Goal: Information Seeking & Learning: Compare options

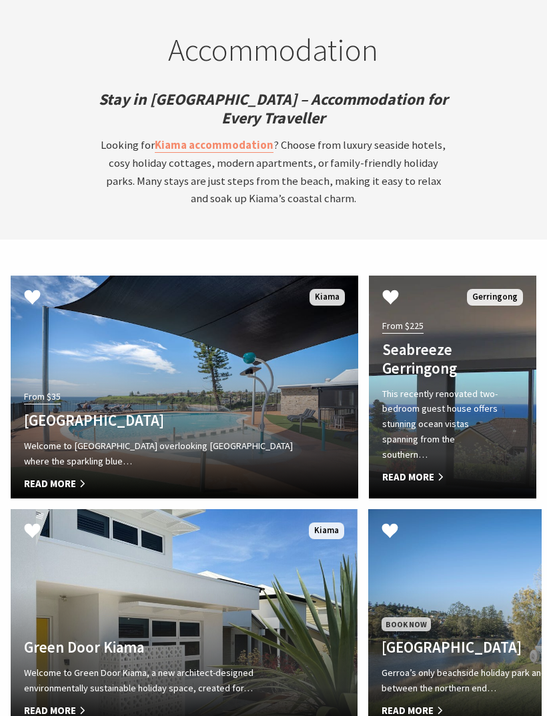
scroll to position [3847, 0]
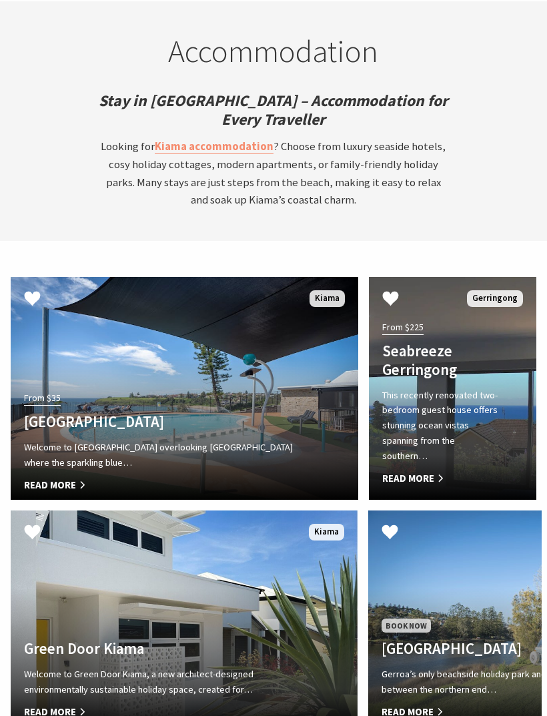
click at [430, 470] on span "Read More" at bounding box center [439, 478] width 115 height 16
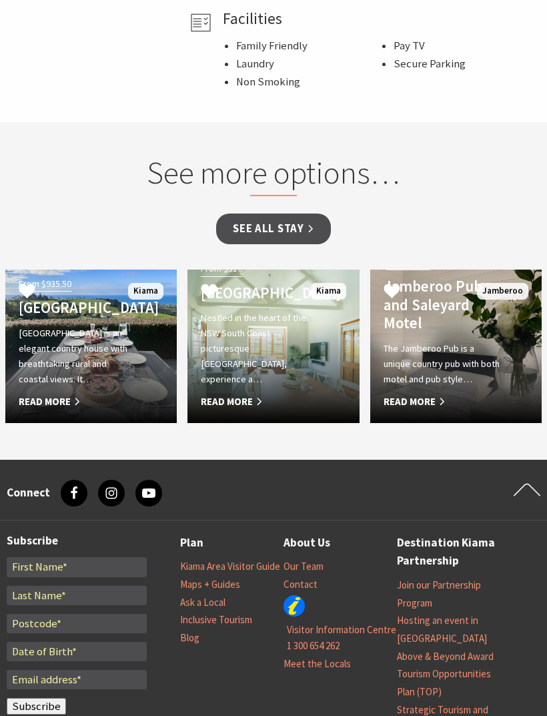
scroll to position [907, 0]
click at [267, 229] on link "See all Stay" at bounding box center [273, 228] width 114 height 31
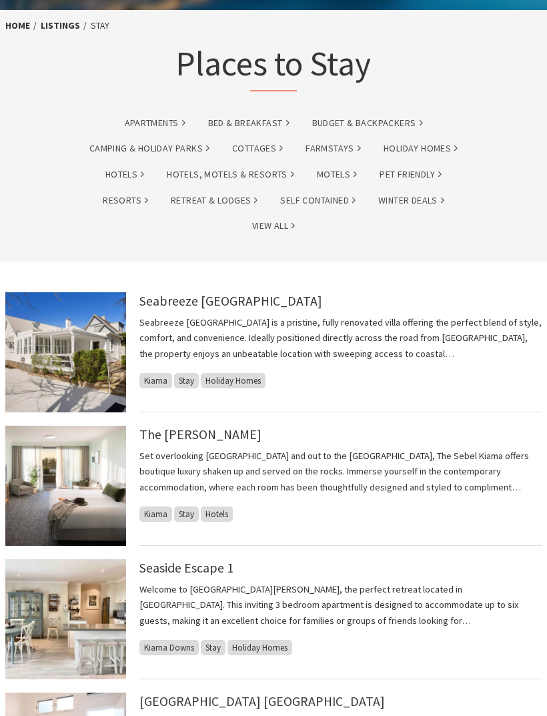
scroll to position [61, 0]
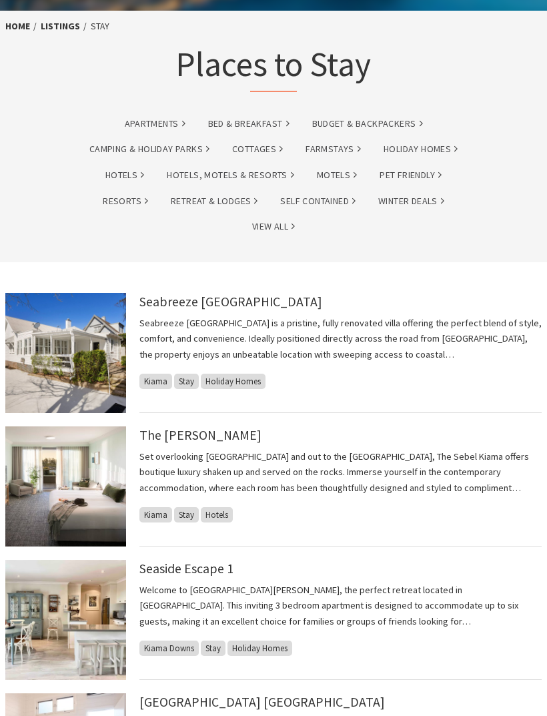
click at [174, 440] on link "The [PERSON_NAME]" at bounding box center [200, 435] width 122 height 16
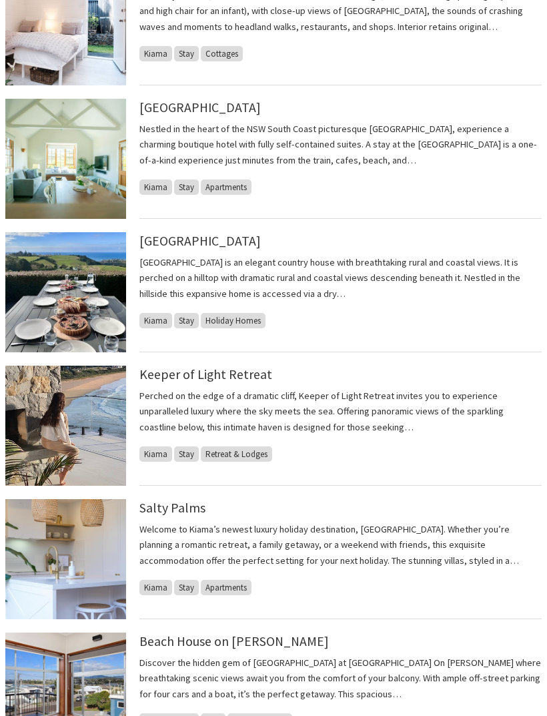
scroll to position [789, 0]
click at [164, 506] on link "Salty Palms" at bounding box center [172, 508] width 66 height 16
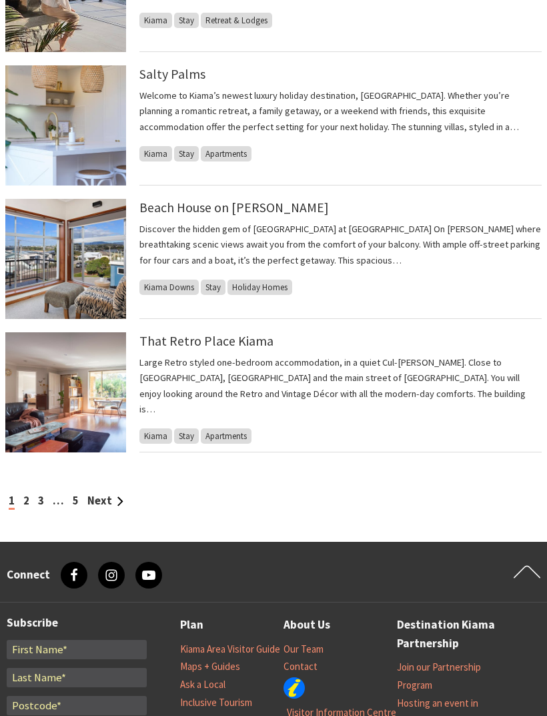
scroll to position [1223, 0]
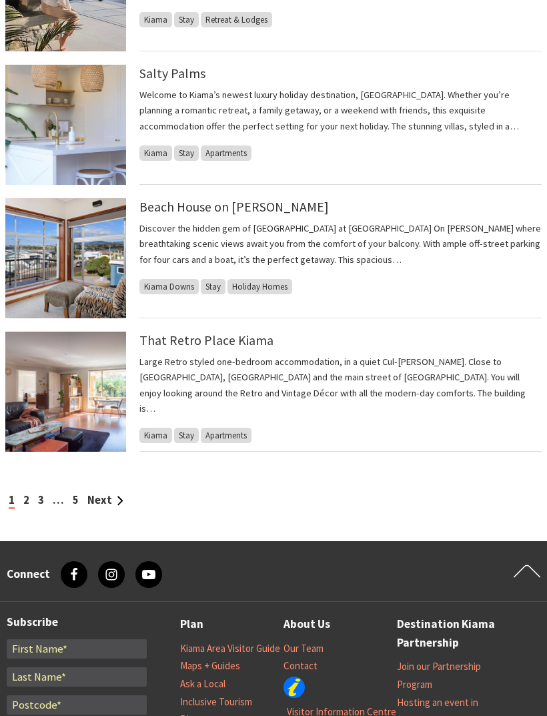
click at [19, 503] on div "1 2 3 … 5 Next" at bounding box center [273, 501] width 536 height 18
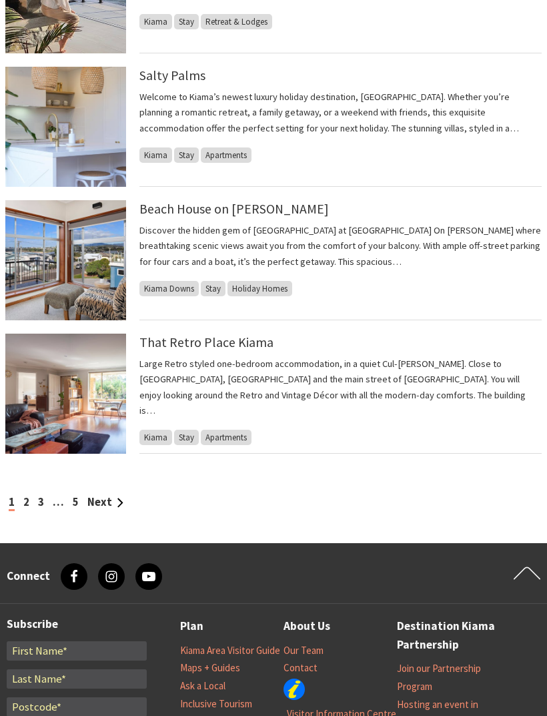
scroll to position [1220, 0]
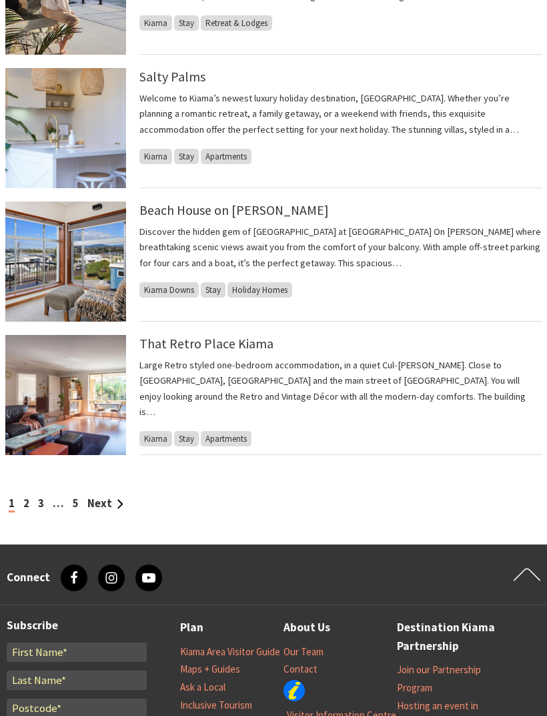
click at [103, 507] on link "Next" at bounding box center [105, 503] width 36 height 14
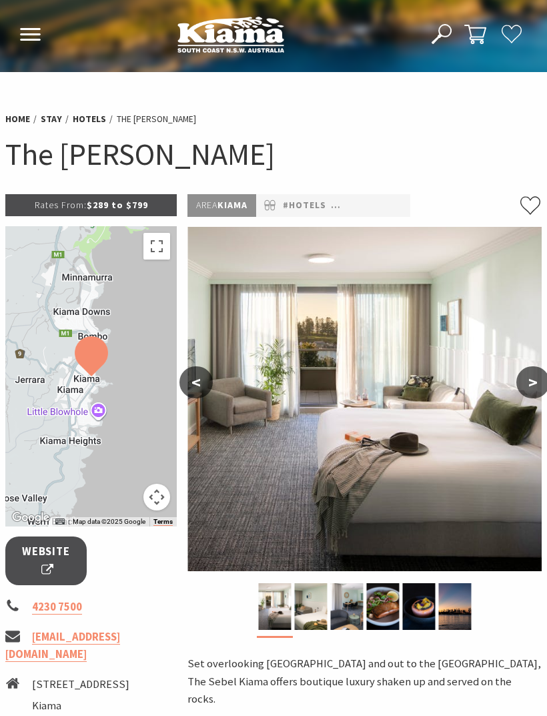
click at [533, 383] on button ">" at bounding box center [532, 382] width 33 height 32
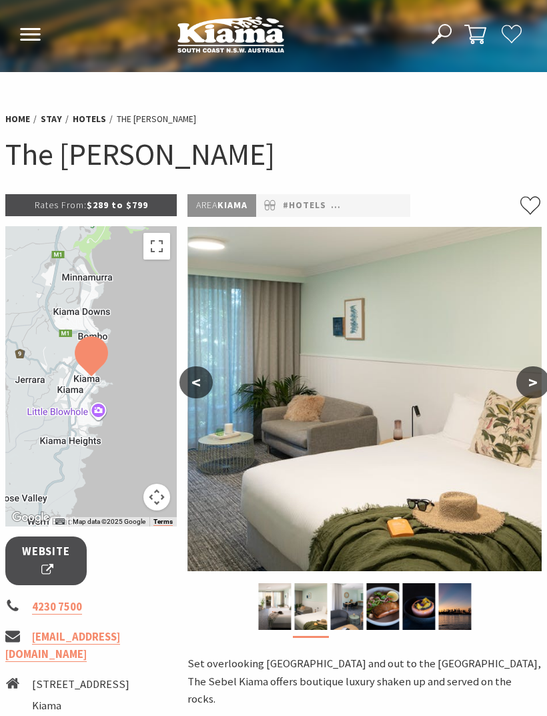
click at [530, 390] on button ">" at bounding box center [532, 382] width 33 height 32
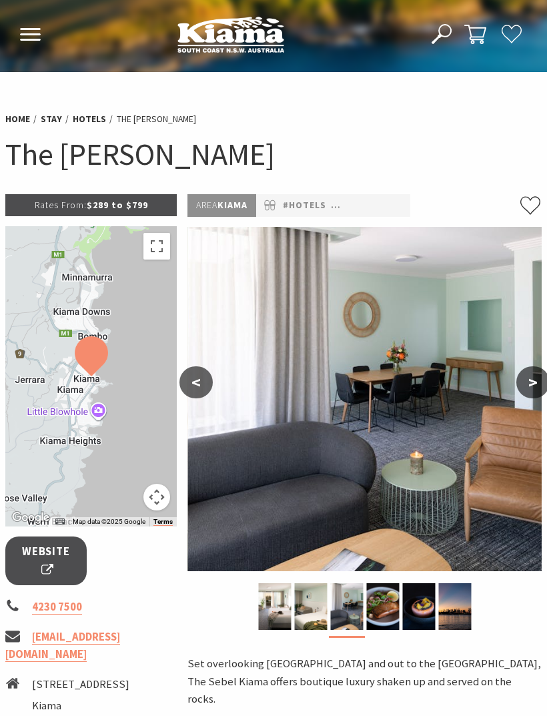
click at [530, 387] on button ">" at bounding box center [532, 382] width 33 height 32
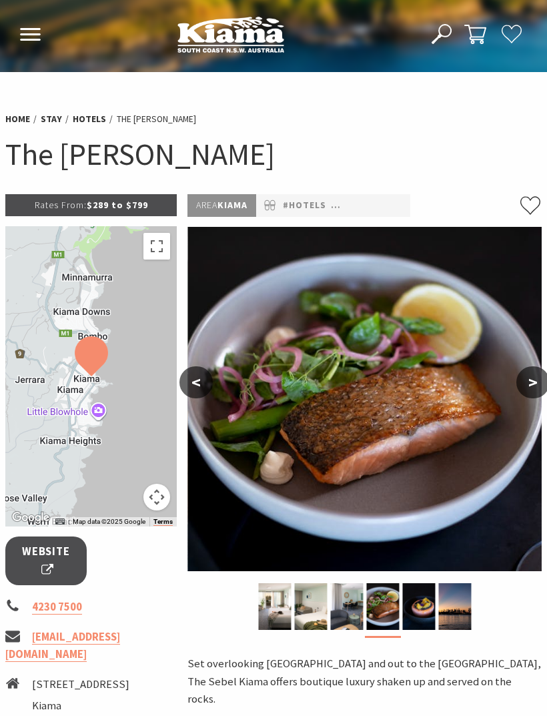
click at [528, 388] on button ">" at bounding box center [532, 382] width 33 height 32
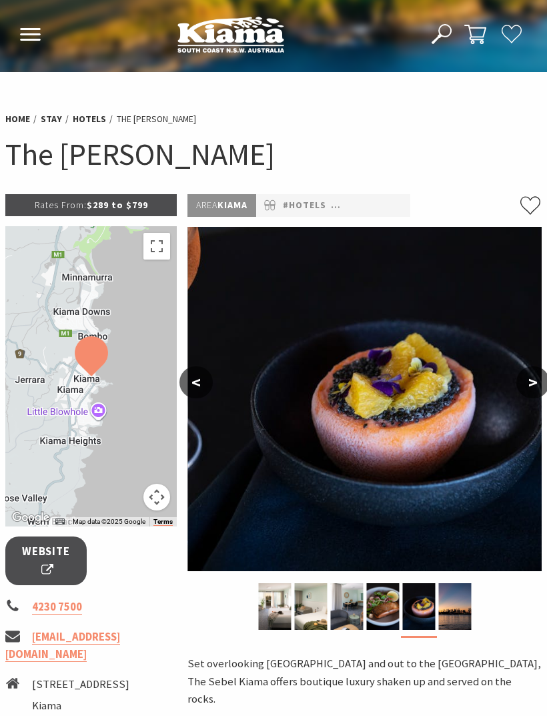
click at [526, 394] on button ">" at bounding box center [532, 382] width 33 height 32
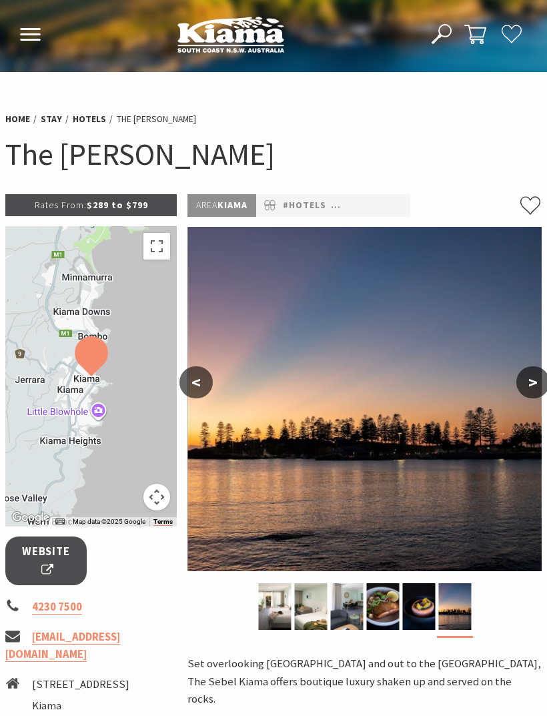
click at [521, 390] on button ">" at bounding box center [532, 382] width 33 height 32
click at [528, 388] on button ">" at bounding box center [532, 382] width 33 height 32
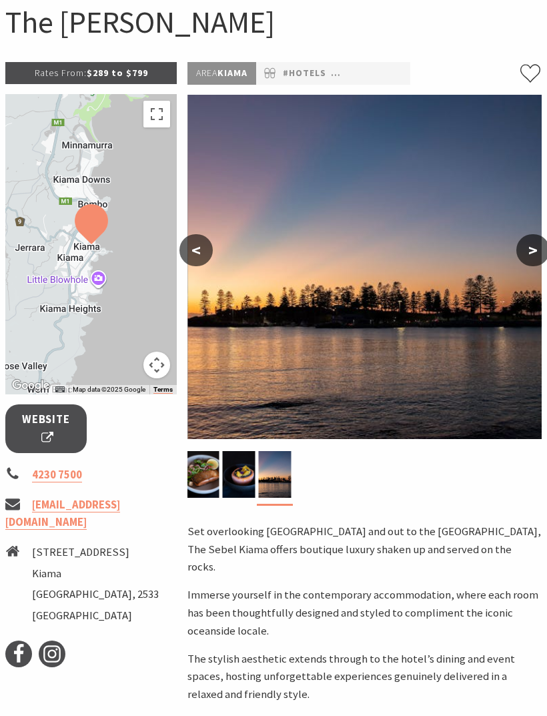
scroll to position [129, 0]
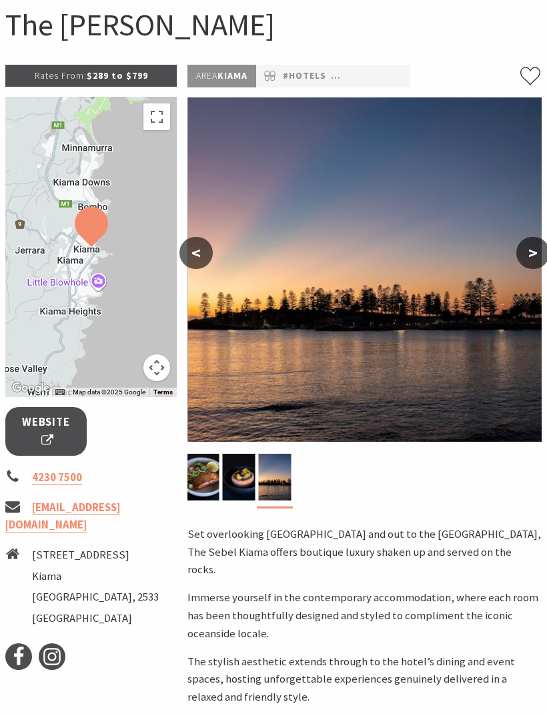
click at [38, 432] on span "Website" at bounding box center [46, 431] width 48 height 35
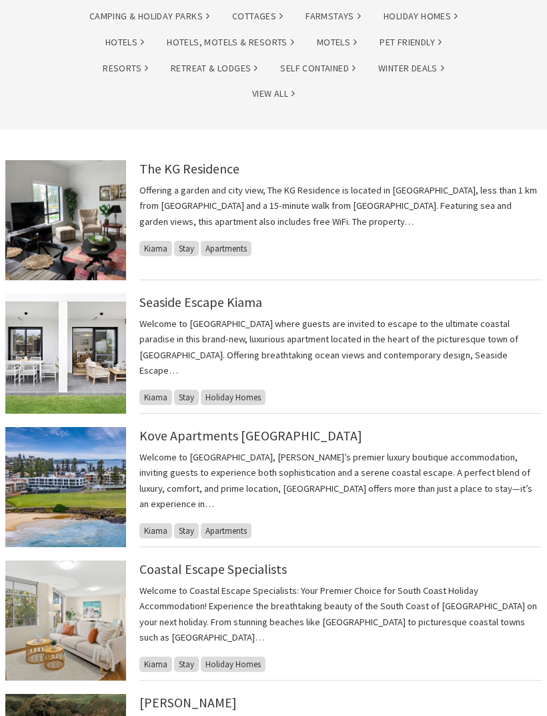
scroll to position [194, 0]
click at [183, 304] on link "Seaside Escape Kiama" at bounding box center [200, 302] width 123 height 16
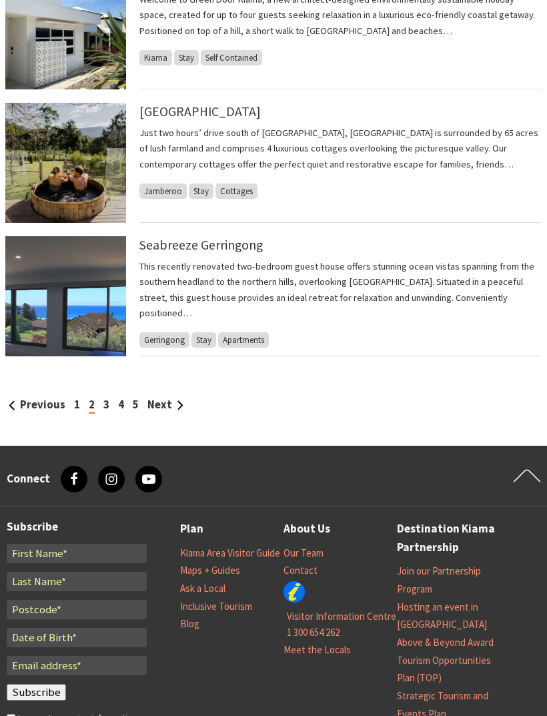
scroll to position [1319, 0]
click at [171, 409] on link "Next" at bounding box center [165, 405] width 36 height 14
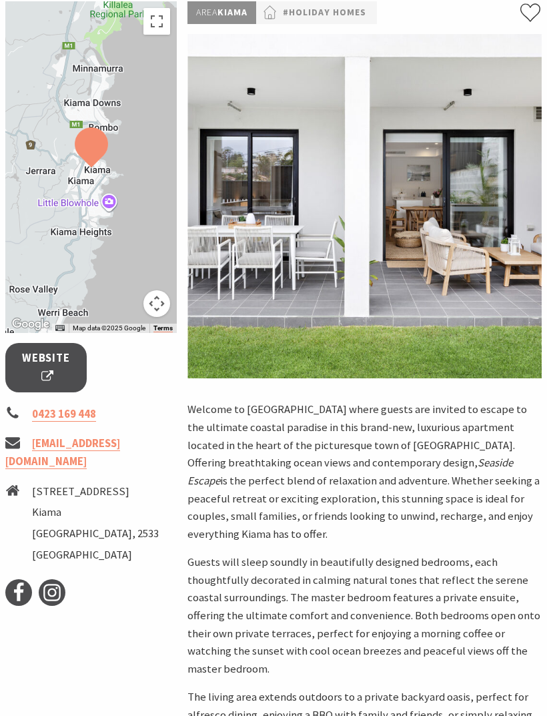
scroll to position [193, 0]
click at [160, 632] on div "To navigate the map with touch gestures double-tap and hold your finger on the …" at bounding box center [91, 497] width 182 height 992
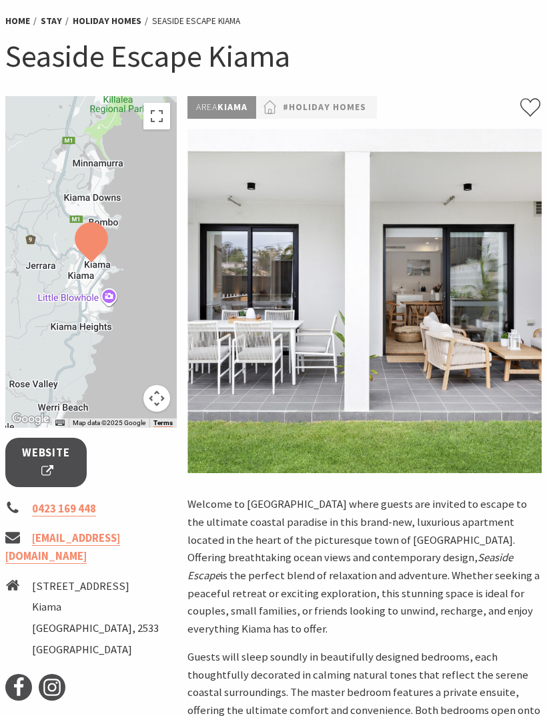
scroll to position [97, 0]
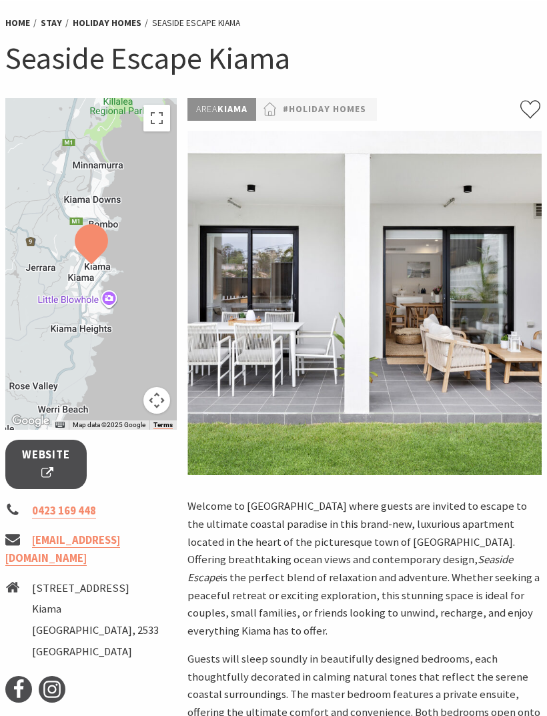
click at [42, 472] on span "Website" at bounding box center [46, 463] width 48 height 35
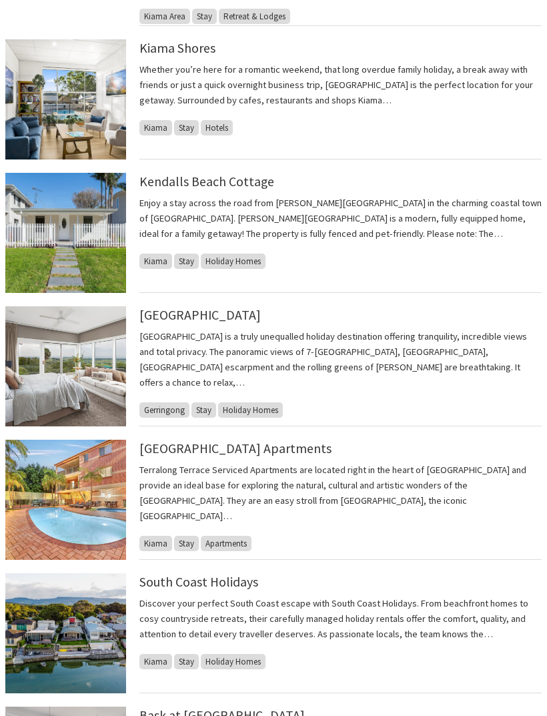
scroll to position [477, 0]
click at [211, 173] on link "Kendalls Beach Cottage" at bounding box center [206, 181] width 135 height 16
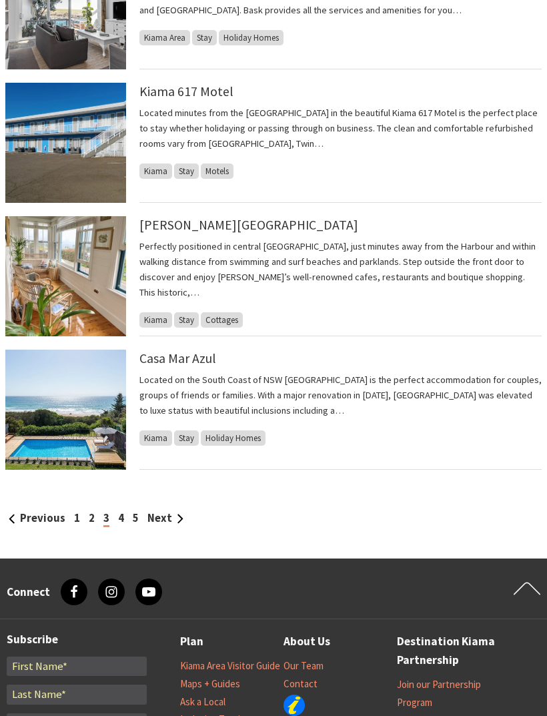
scroll to position [1234, 0]
click at [161, 511] on link "Next" at bounding box center [165, 518] width 36 height 14
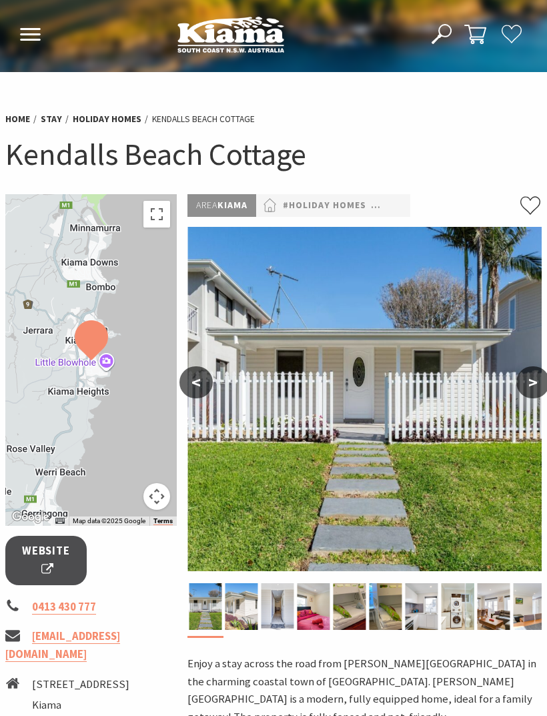
click at [531, 378] on button ">" at bounding box center [532, 382] width 33 height 32
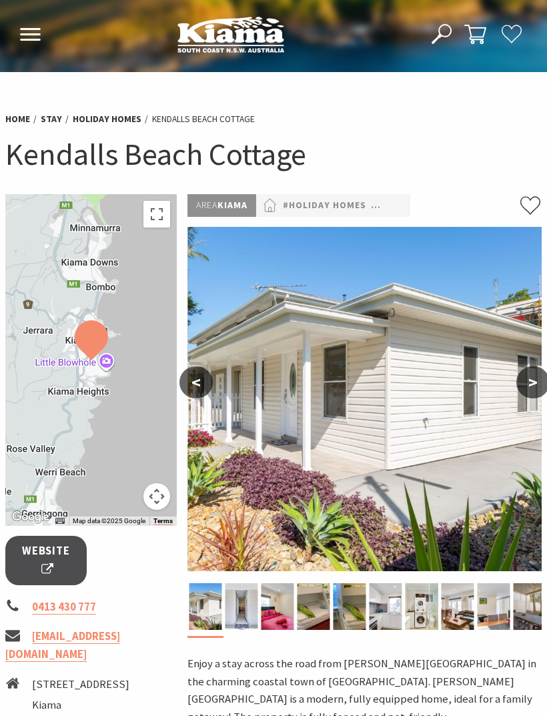
click at [531, 386] on button ">" at bounding box center [532, 382] width 33 height 32
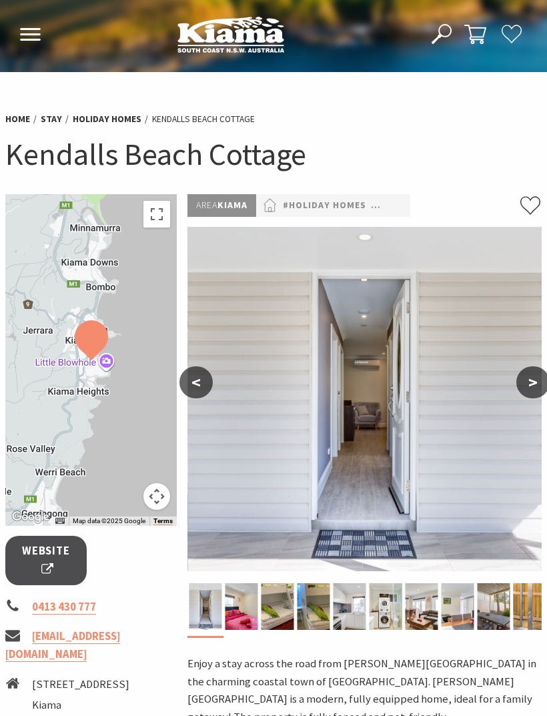
click at [534, 386] on button ">" at bounding box center [532, 382] width 33 height 32
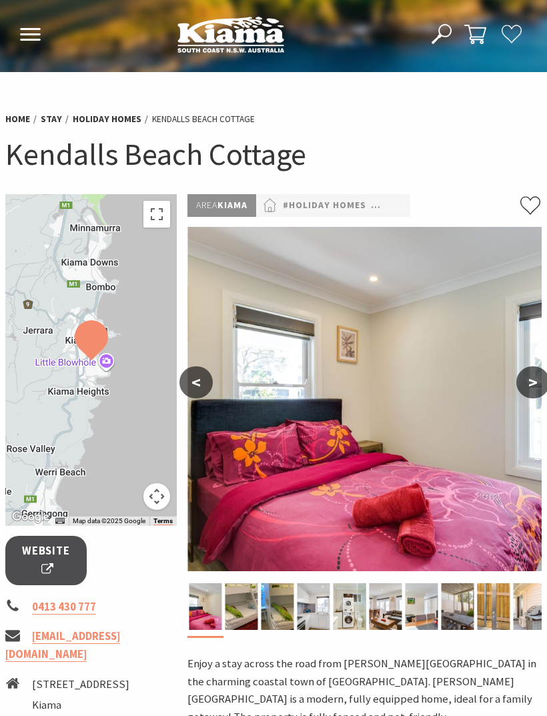
click at [537, 385] on button ">" at bounding box center [532, 382] width 33 height 32
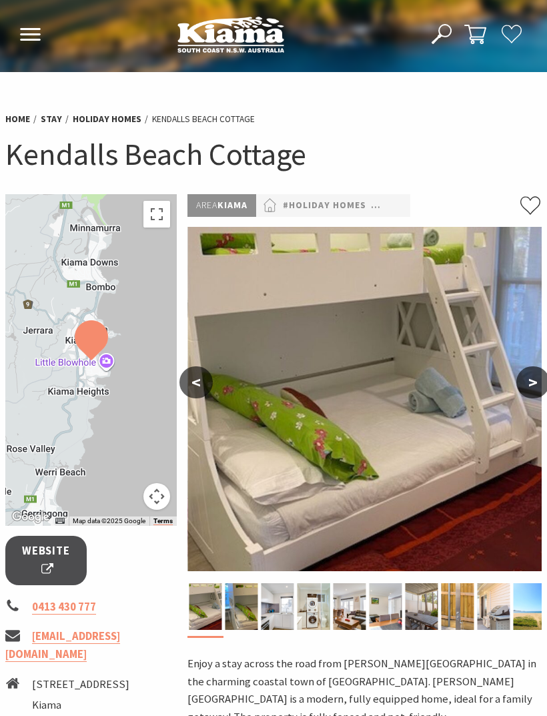
click at [540, 392] on button ">" at bounding box center [532, 382] width 33 height 32
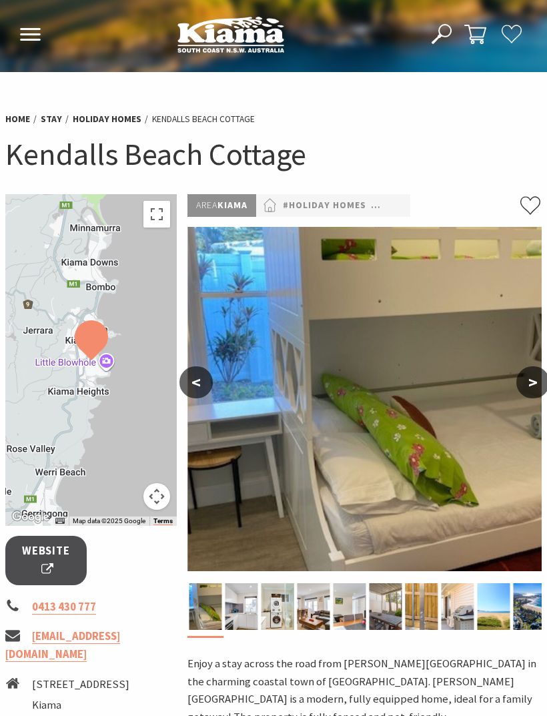
click at [540, 397] on img at bounding box center [364, 399] width 354 height 344
click at [530, 383] on button ">" at bounding box center [532, 382] width 33 height 32
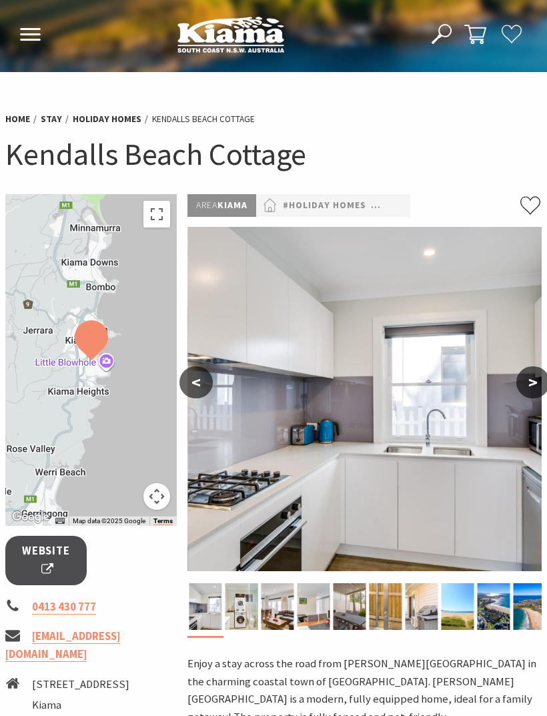
click at [534, 395] on button ">" at bounding box center [532, 382] width 33 height 32
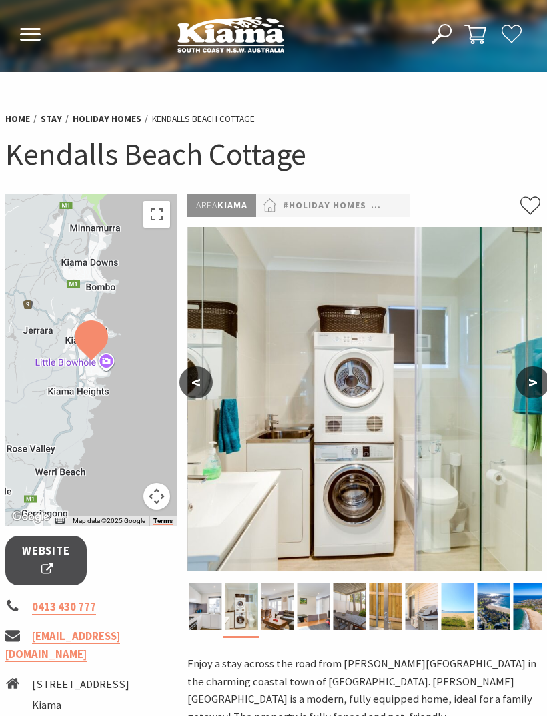
click at [534, 388] on button ">" at bounding box center [532, 382] width 33 height 32
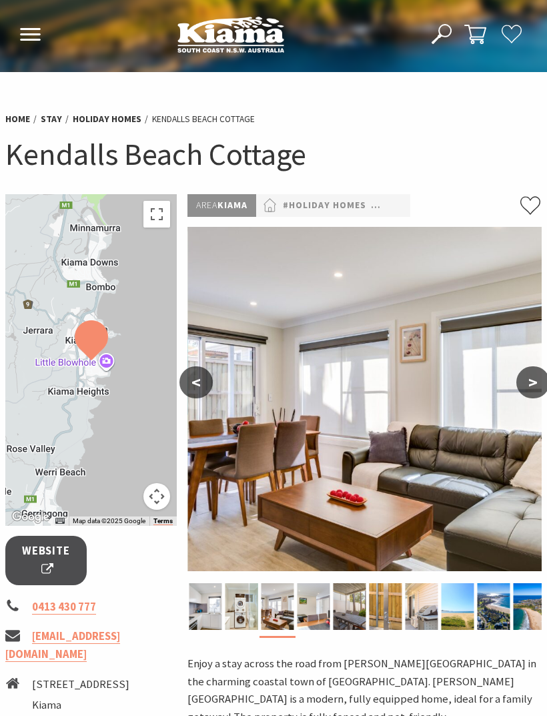
click at [532, 392] on button ">" at bounding box center [532, 382] width 33 height 32
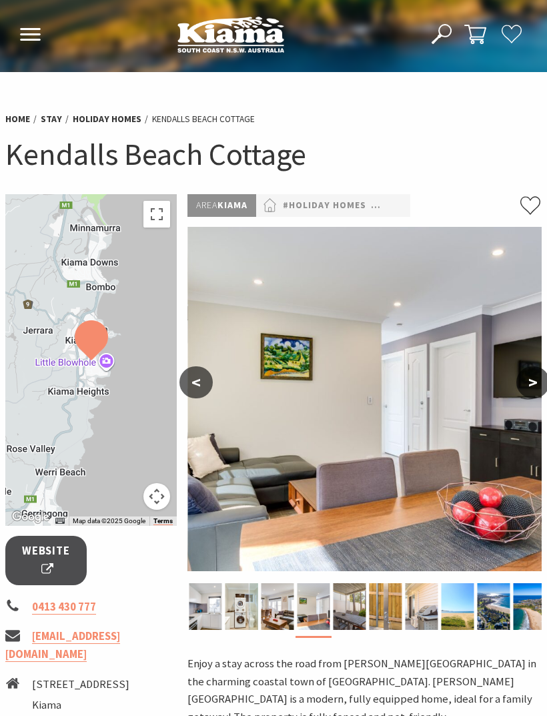
click at [537, 389] on button ">" at bounding box center [532, 382] width 33 height 32
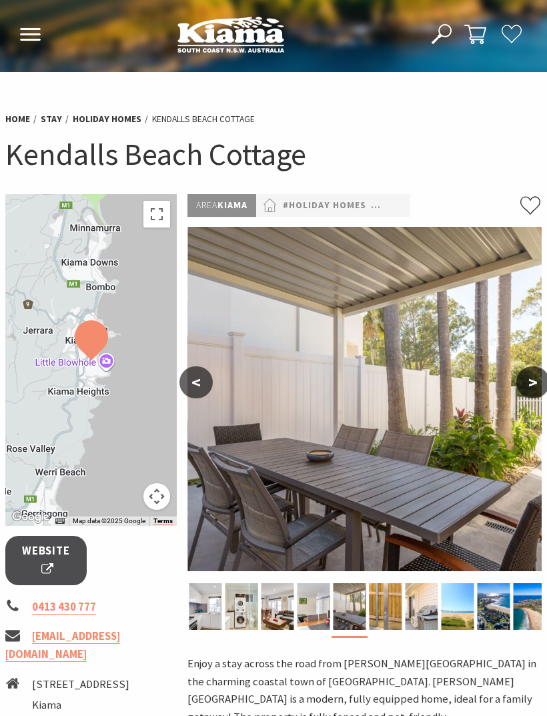
click at [532, 389] on button ">" at bounding box center [532, 382] width 33 height 32
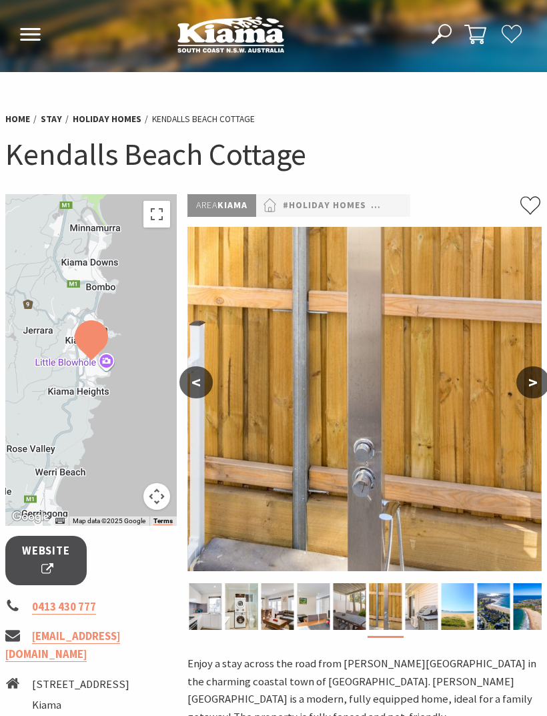
click at [529, 396] on button ">" at bounding box center [532, 382] width 33 height 32
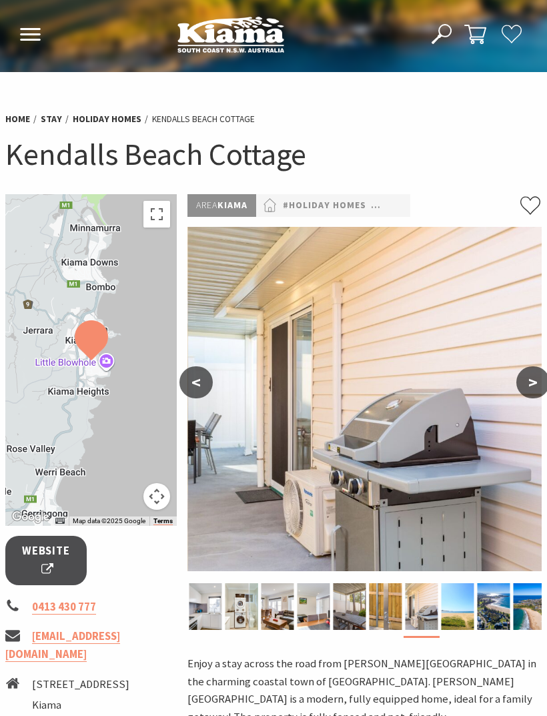
click at [538, 385] on button ">" at bounding box center [532, 382] width 33 height 32
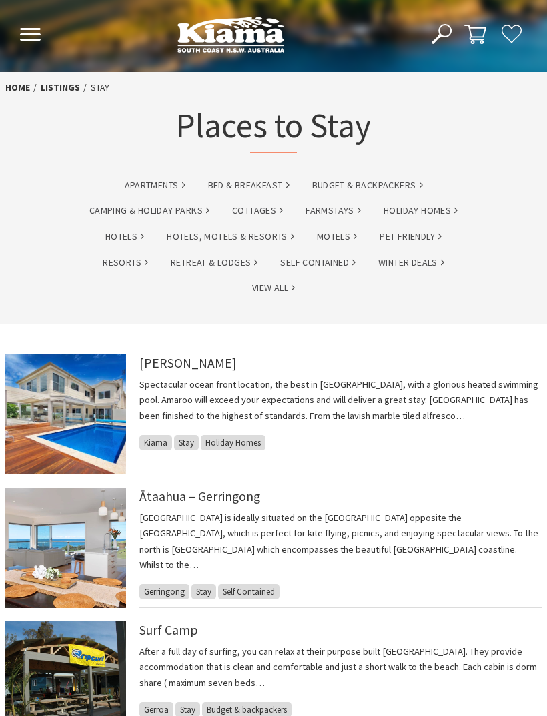
click at [170, 494] on link "Ātaahua – Gerringong" at bounding box center [199, 496] width 121 height 16
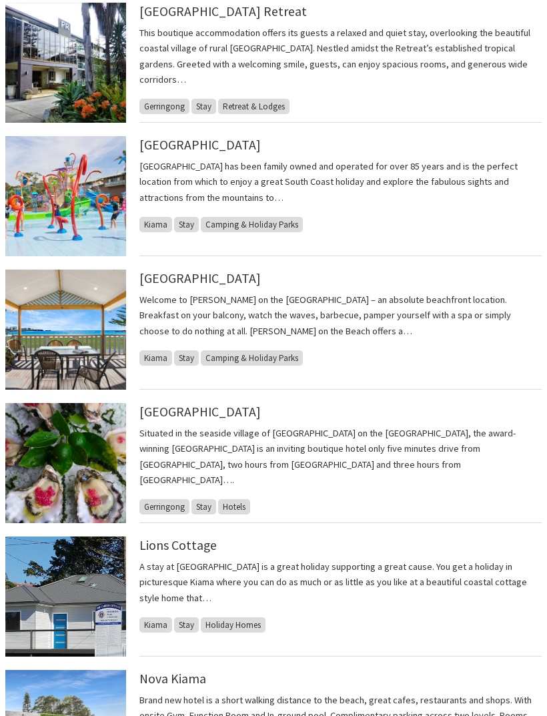
scroll to position [752, 0]
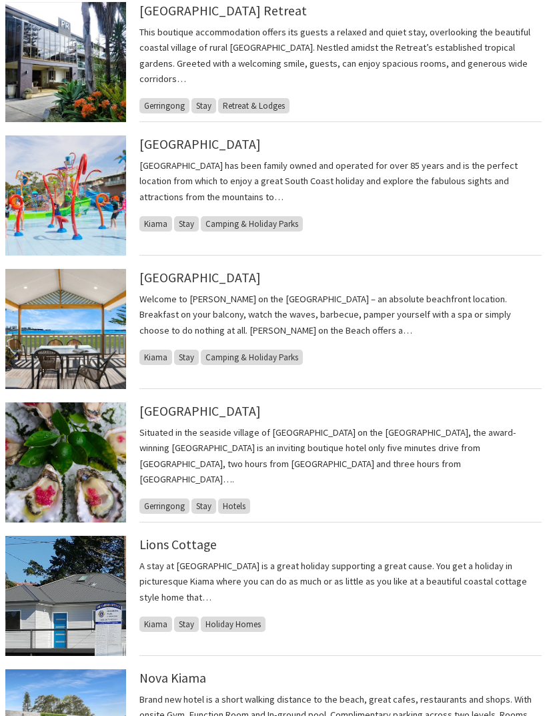
click at [199, 416] on link "[GEOGRAPHIC_DATA]" at bounding box center [199, 411] width 121 height 16
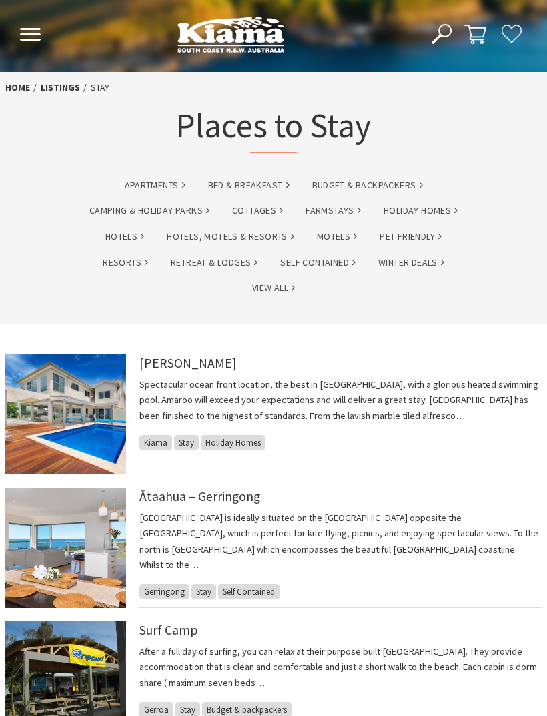
scroll to position [795, 0]
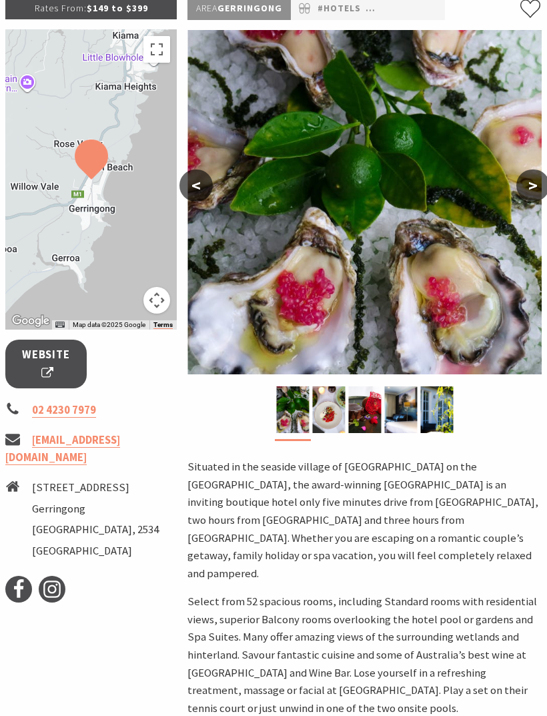
scroll to position [189, 0]
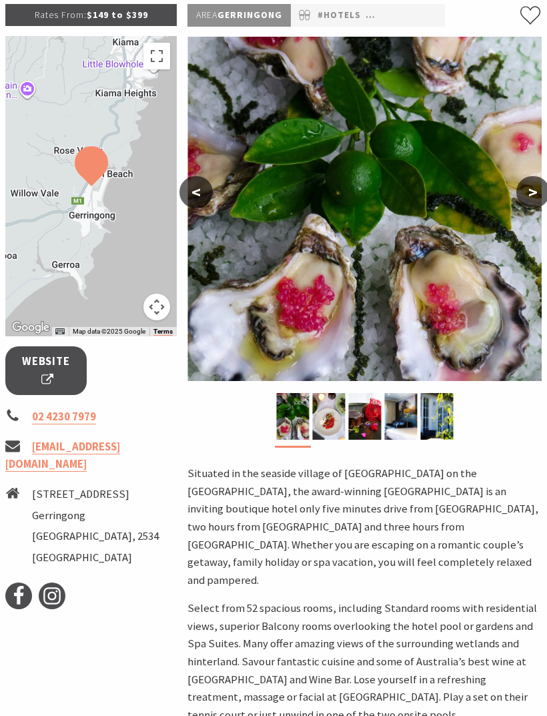
click at [42, 375] on span "Website" at bounding box center [46, 371] width 48 height 35
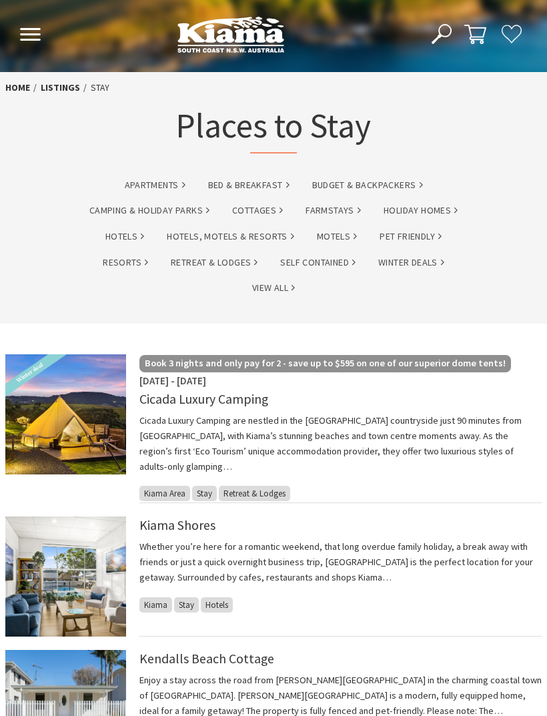
scroll to position [1277, 0]
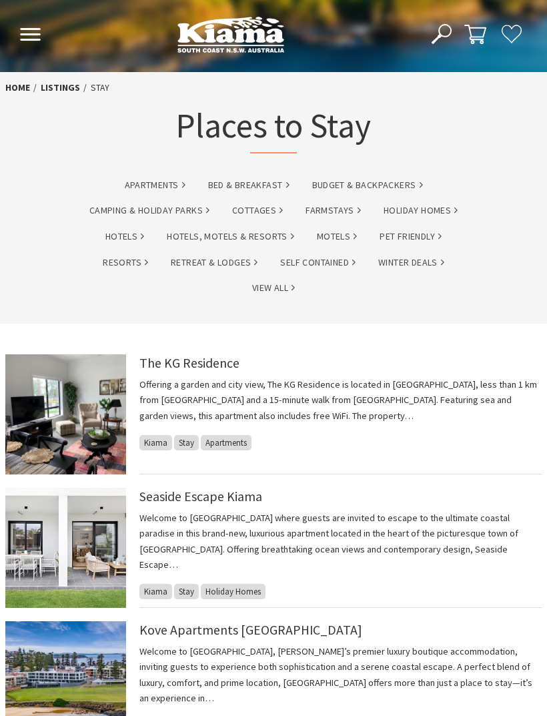
scroll to position [1361, 0]
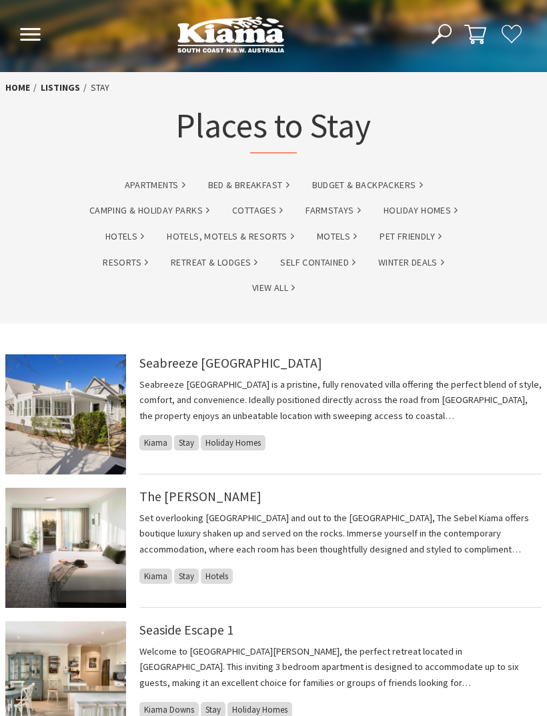
scroll to position [1263, 0]
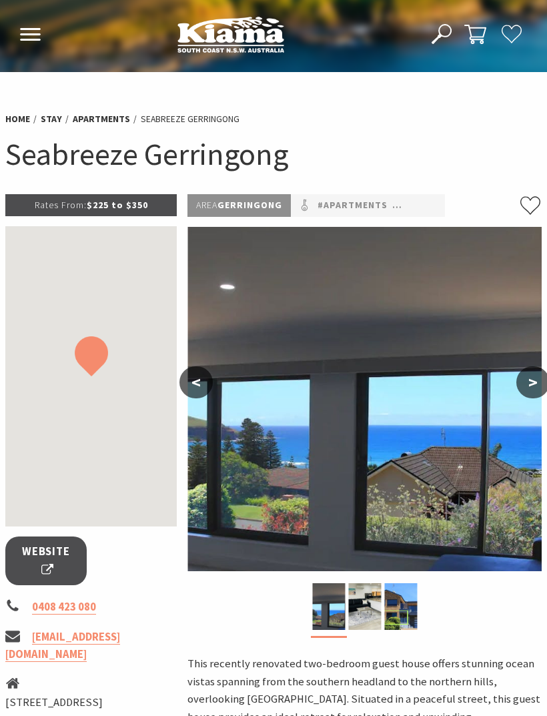
scroll to position [950, 0]
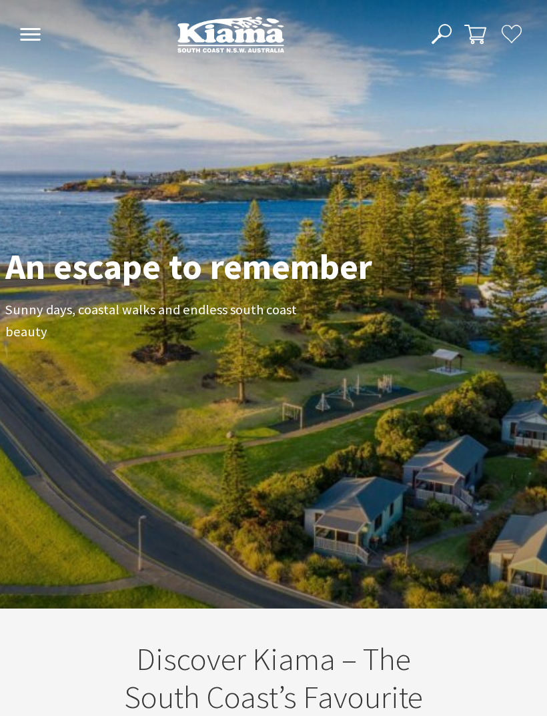
click at [23, 33] on icon at bounding box center [30, 34] width 22 height 13
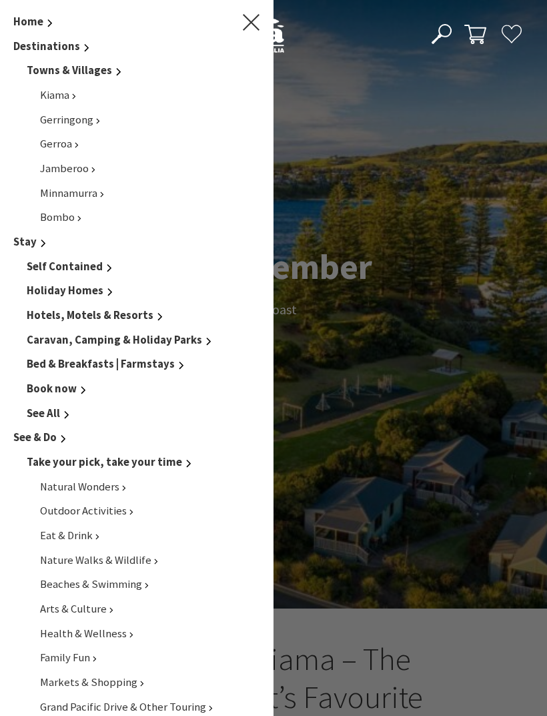
click at [81, 312] on span "Hotels, Motels & Resorts" at bounding box center [90, 315] width 127 height 14
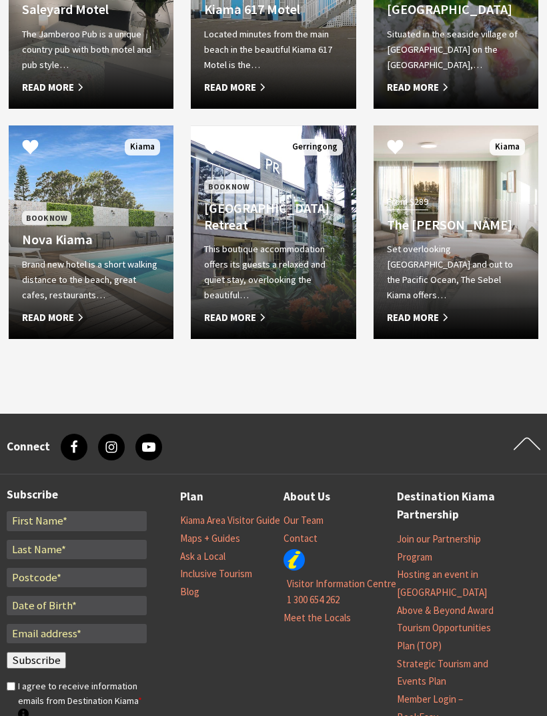
scroll to position [1381, 0]
